Goal: Transaction & Acquisition: Book appointment/travel/reservation

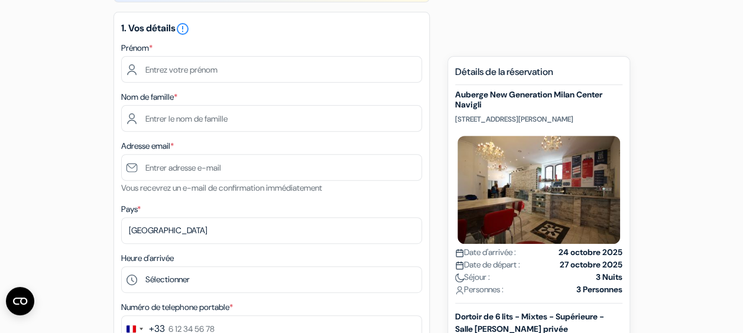
scroll to position [142, 0]
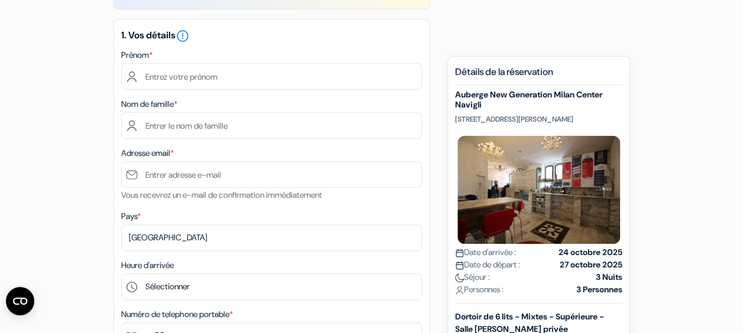
click at [397, 253] on div "1. Vos détails error_outline Prénom * Nom de famille * Adresse email * Vous rec…" at bounding box center [271, 223] width 316 height 409
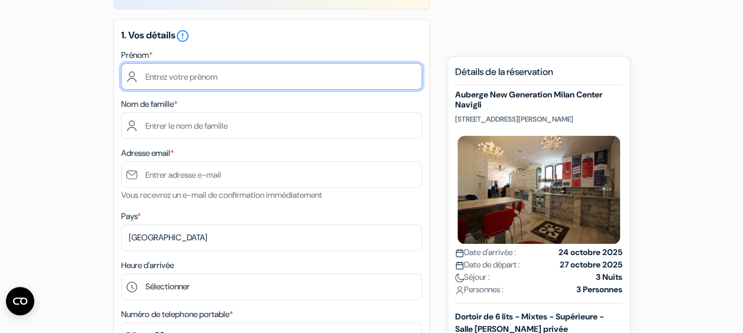
click at [187, 76] on input "text" at bounding box center [271, 76] width 301 height 27
type input "Marie-Salomé"
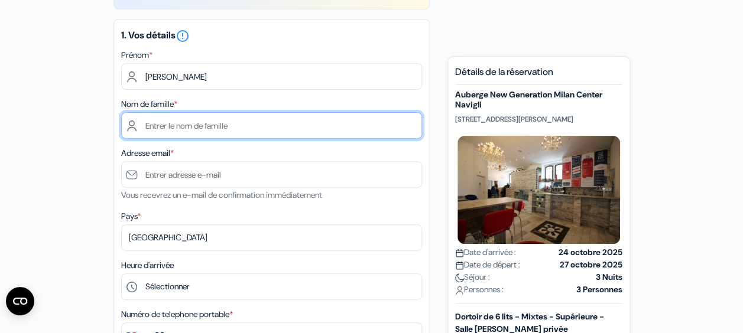
type input "Muller"
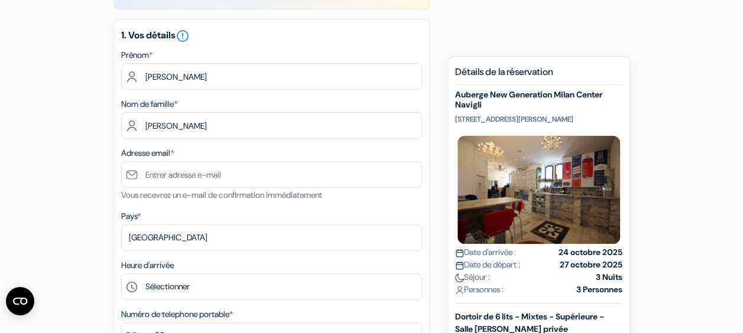
type input "[EMAIL_ADDRESS][DOMAIN_NAME]"
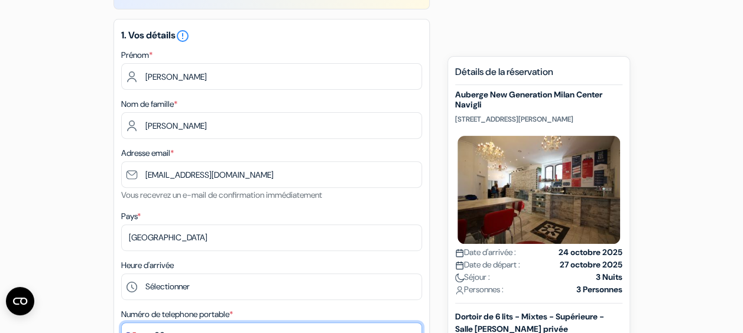
type input "0612573488"
select select "02"
select select "2028"
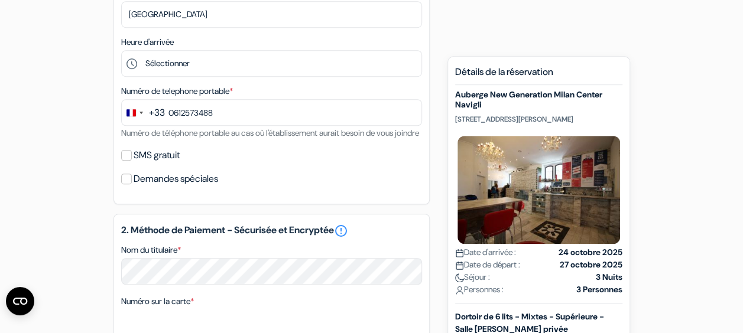
scroll to position [362, 0]
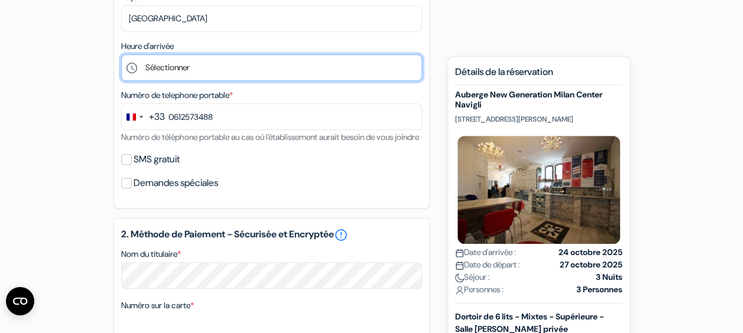
click at [180, 62] on select "Sélectionner 1:00 2:00 3:00 4:00 5:00 6:00 7:00 8:00 9:00 10:00 11:00 12:00 13:…" at bounding box center [271, 67] width 301 height 27
select select "18"
click at [121, 56] on select "Sélectionner 1:00 2:00 3:00 4:00 5:00 6:00 7:00 8:00 9:00 10:00 11:00 12:00 13:…" at bounding box center [271, 67] width 301 height 27
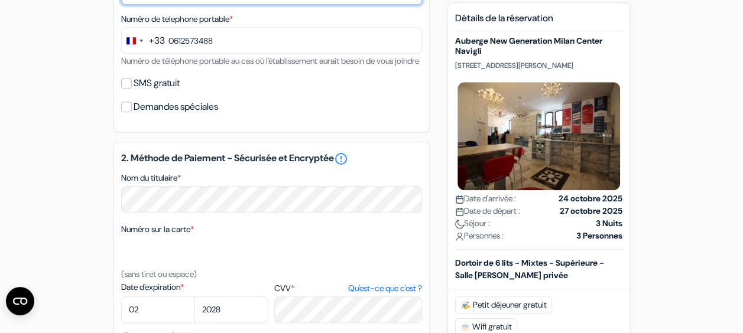
scroll to position [482, 0]
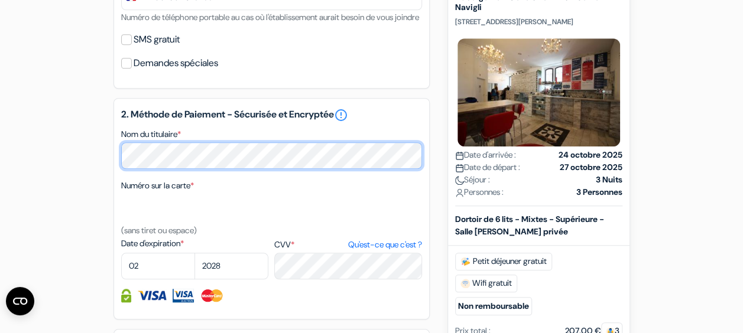
click at [90, 168] on div "add_box Auberge New Generation Milan Center Navigli Via Marco Burigozzo 11, Mil…" at bounding box center [372, 102] width 674 height 953
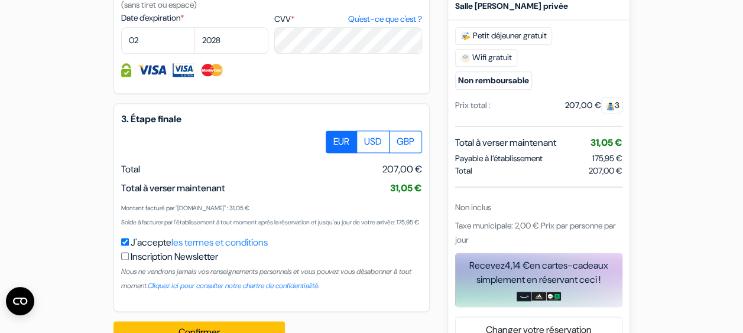
scroll to position [769, 0]
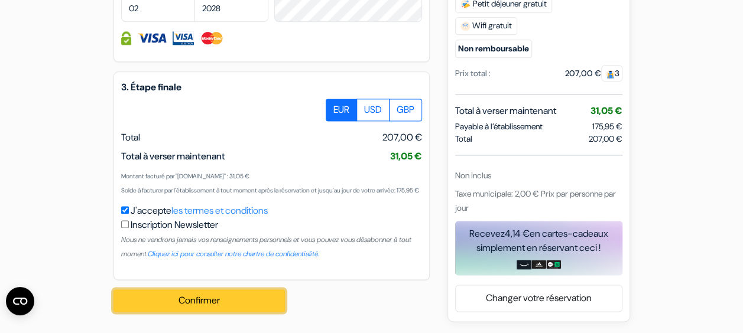
click at [227, 301] on button "Confirmer Loading..." at bounding box center [198, 301] width 171 height 22
